Goal: Task Accomplishment & Management: Complete application form

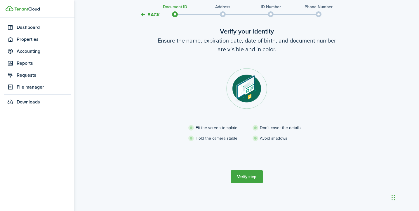
scroll to position [32, 0]
click at [246, 180] on button "Verify step" at bounding box center [247, 176] width 32 height 13
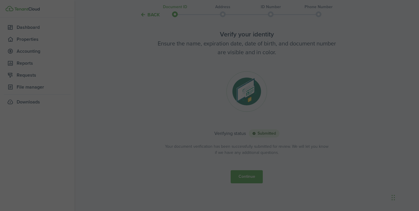
scroll to position [29, 0]
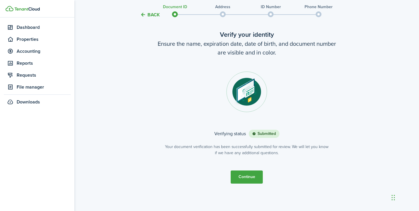
click at [255, 179] on button "Continue" at bounding box center [247, 177] width 32 height 13
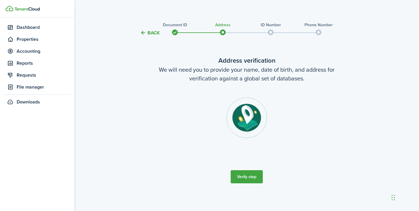
scroll to position [0, 0]
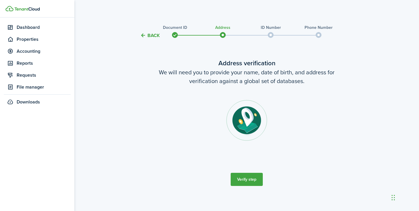
click at [253, 181] on button "Verify step" at bounding box center [247, 179] width 32 height 13
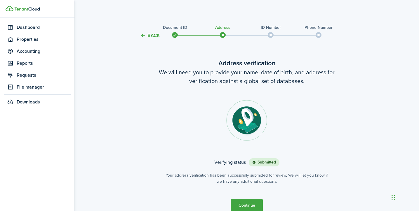
click at [256, 206] on button "Continue" at bounding box center [247, 205] width 32 height 13
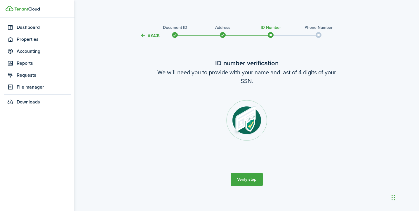
click at [244, 180] on button "Verify step" at bounding box center [247, 179] width 32 height 13
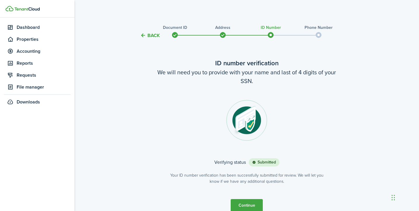
click at [242, 209] on button "Continue" at bounding box center [247, 205] width 32 height 13
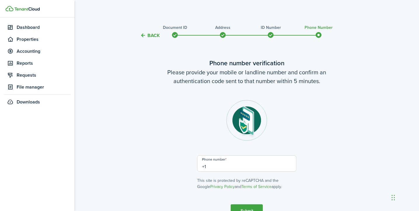
click at [244, 167] on input "+1" at bounding box center [246, 164] width 99 height 16
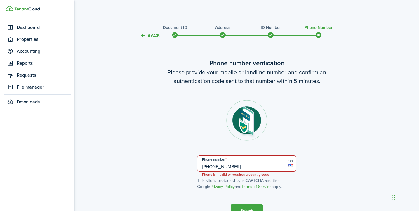
type input "[PHONE_NUMBER]"
click at [247, 208] on button "Submit" at bounding box center [247, 211] width 32 height 13
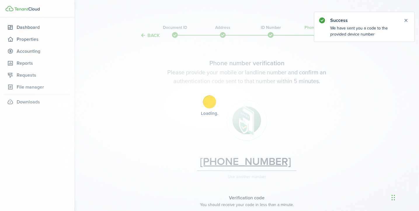
scroll to position [83, 0]
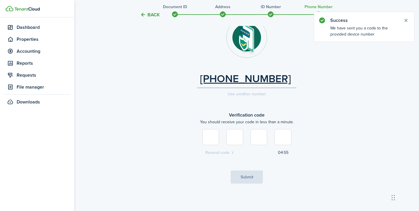
type input "1"
type input "5"
type input "0"
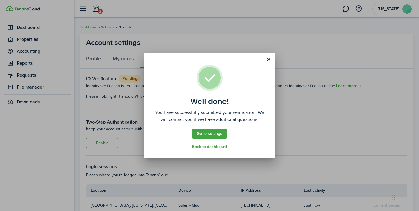
click at [218, 135] on link "Go to settings" at bounding box center [209, 134] width 35 height 10
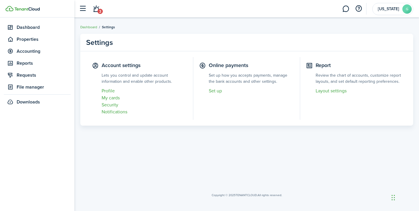
click at [219, 91] on link "Set up" at bounding box center [251, 91] width 85 height 7
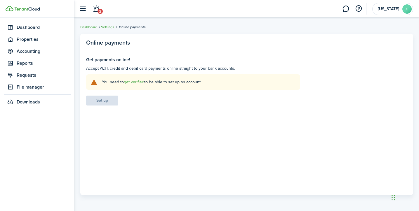
click at [102, 100] on settings-fieldset-body "You need to get verified to be able to set up an account. Set up" at bounding box center [193, 89] width 214 height 31
click at [137, 82] on link "get verified" at bounding box center [134, 82] width 20 height 6
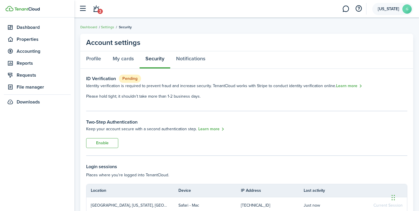
click at [403, 6] on avatar-text "G" at bounding box center [406, 8] width 9 height 9
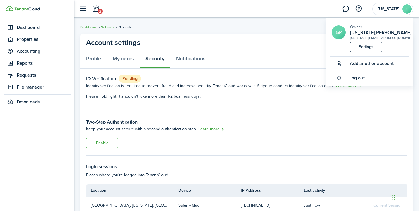
click at [360, 79] on span "Log out" at bounding box center [356, 77] width 15 height 5
